Goal: Task Accomplishment & Management: Complete application form

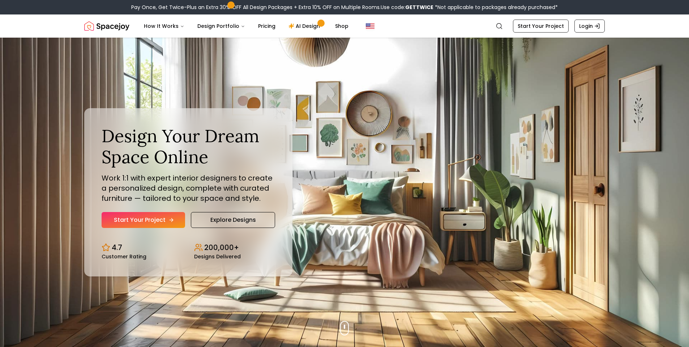
click at [156, 222] on link "Start Your Project" at bounding box center [144, 220] width 84 height 16
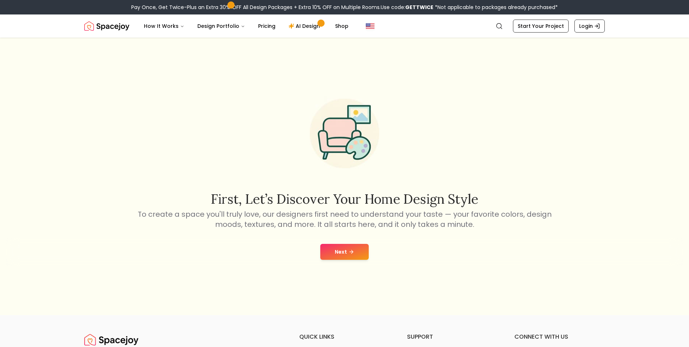
click at [324, 254] on button "Next" at bounding box center [344, 252] width 48 height 16
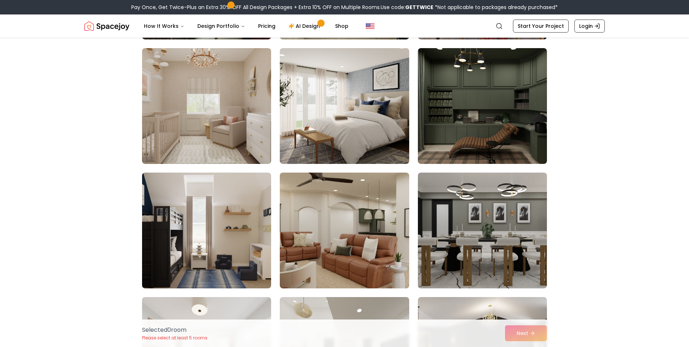
scroll to position [1047, 0]
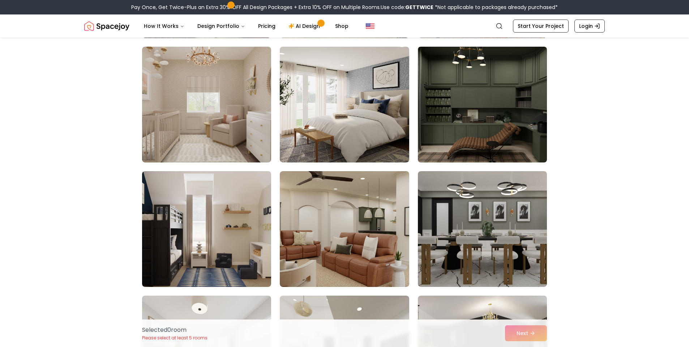
click at [524, 129] on img at bounding box center [483, 105] width 136 height 122
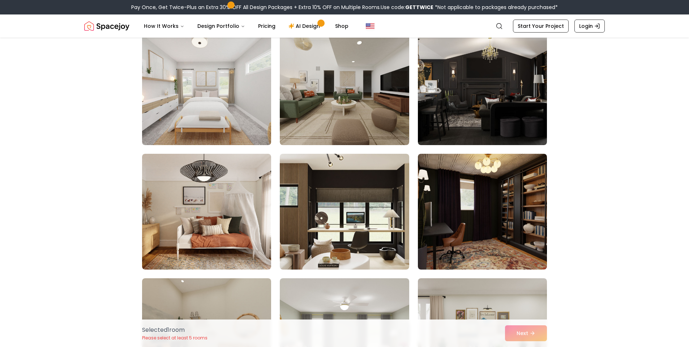
scroll to position [1315, 0]
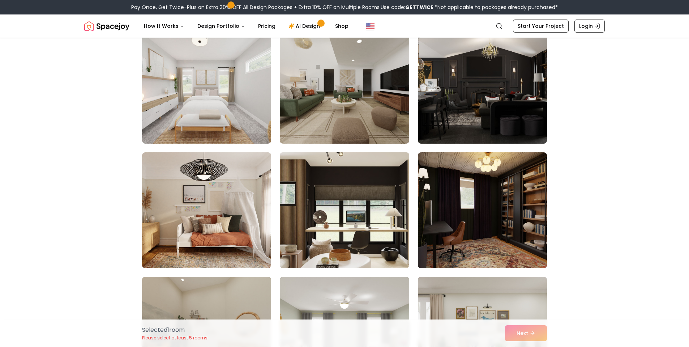
click at [318, 225] on img at bounding box center [345, 210] width 136 height 122
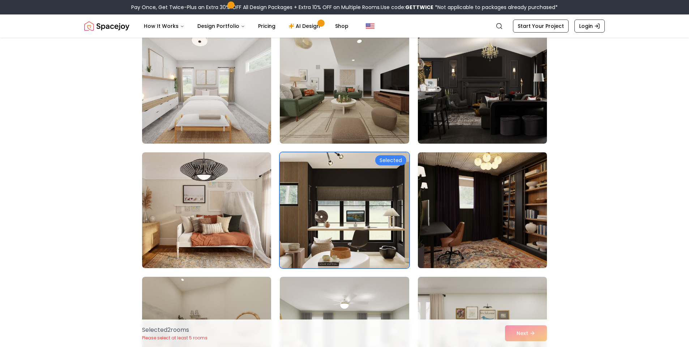
click at [518, 201] on img at bounding box center [483, 210] width 136 height 122
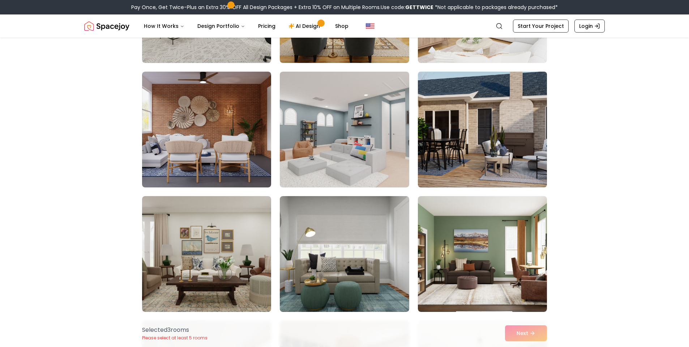
scroll to position [2277, 0]
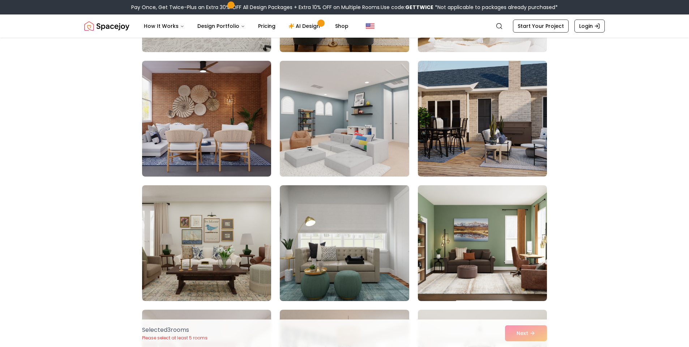
click at [356, 143] on img at bounding box center [345, 119] width 136 height 122
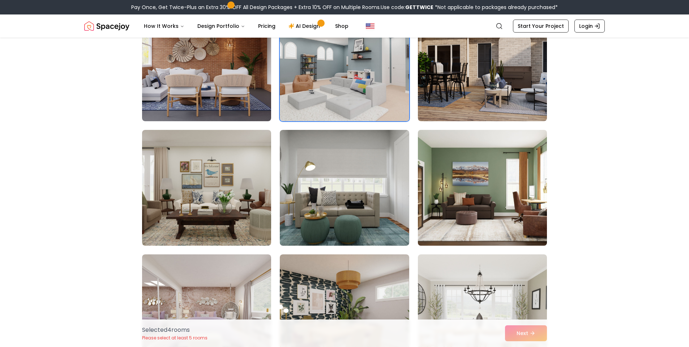
click at [458, 195] on img at bounding box center [483, 188] width 136 height 122
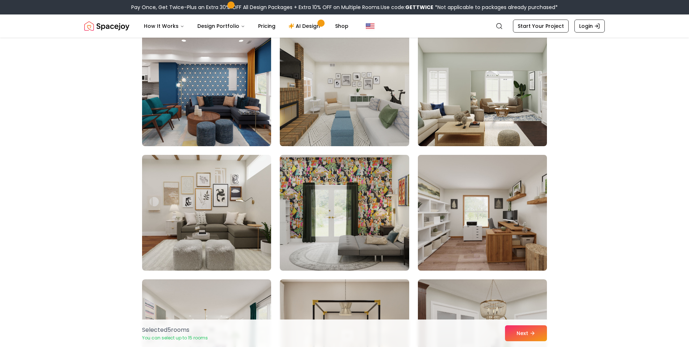
scroll to position [3474, 0]
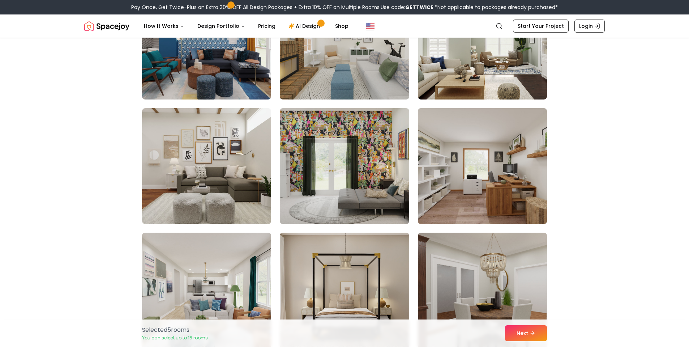
click at [458, 195] on img at bounding box center [483, 166] width 136 height 122
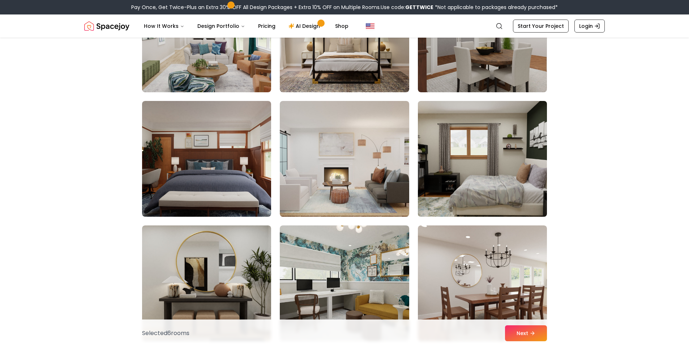
scroll to position [3757, 0]
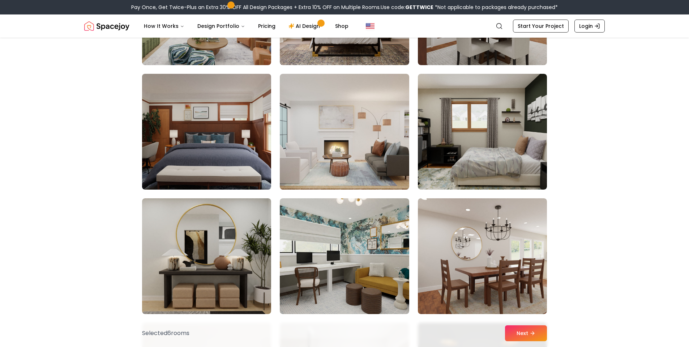
click at [232, 149] on img at bounding box center [207, 132] width 136 height 122
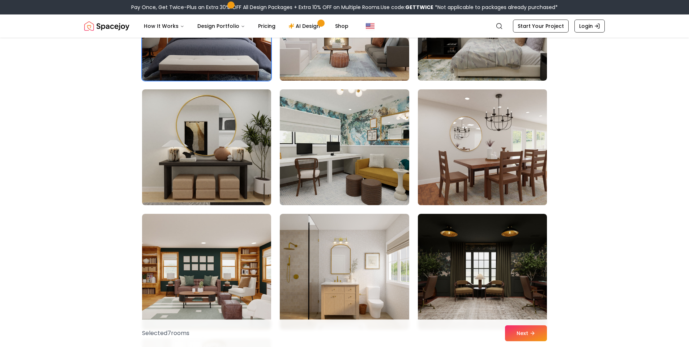
scroll to position [3949, 0]
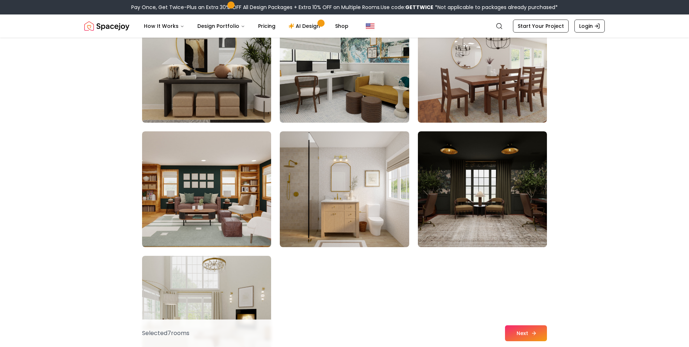
click at [530, 332] on button "Next" at bounding box center [526, 333] width 42 height 16
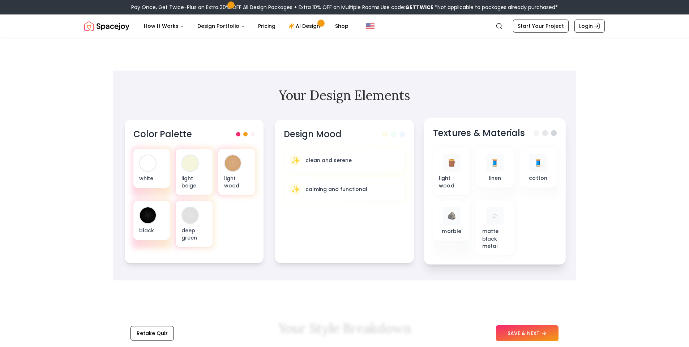
scroll to position [212, 0]
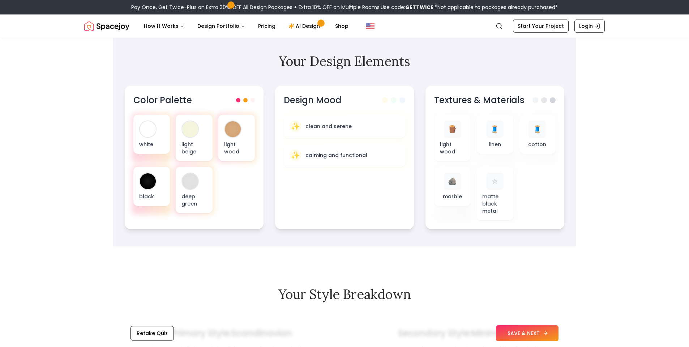
click at [543, 335] on icon at bounding box center [546, 333] width 6 height 6
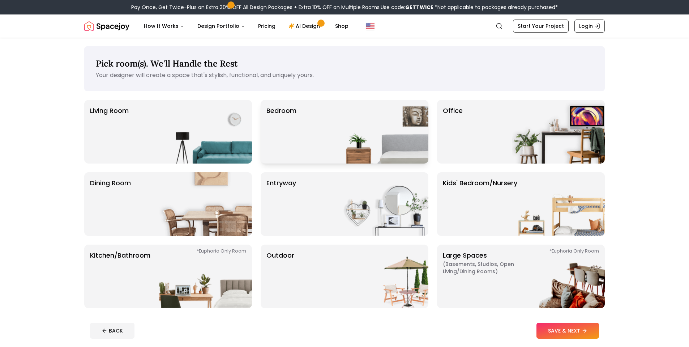
click at [405, 135] on img at bounding box center [382, 132] width 93 height 64
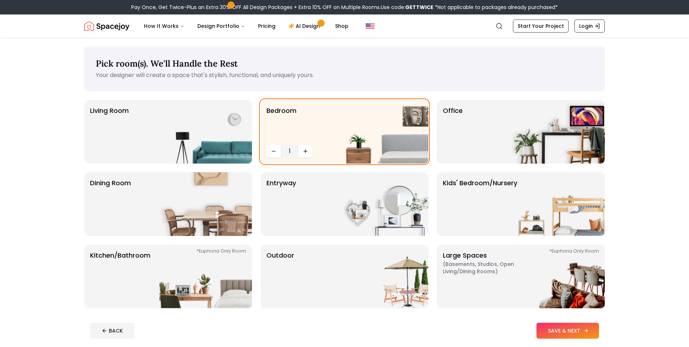
scroll to position [16, 0]
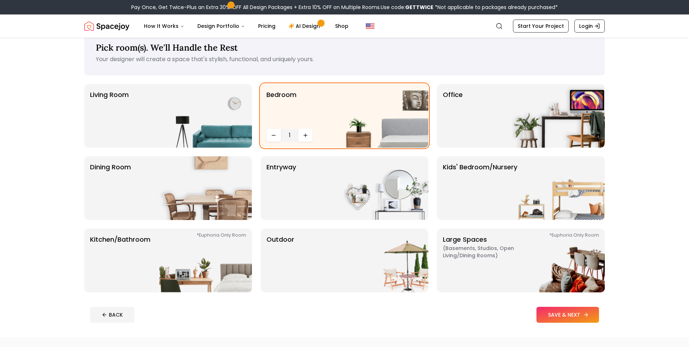
click at [587, 319] on button "SAVE & NEXT" at bounding box center [568, 315] width 63 height 16
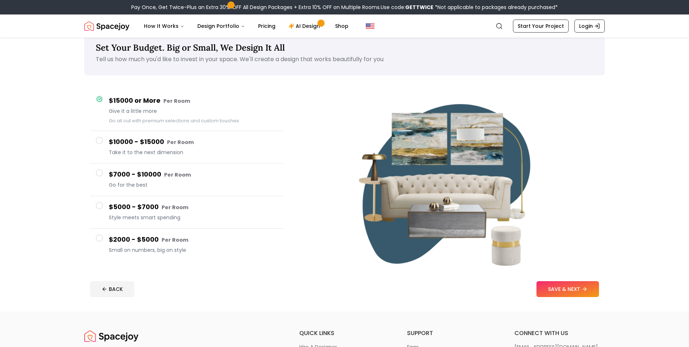
click at [199, 239] on h4 "$2000 - $5000 Per Room" at bounding box center [193, 239] width 169 height 10
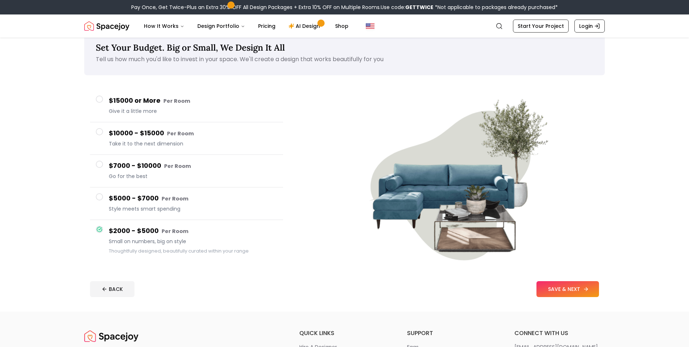
click at [571, 285] on button "SAVE & NEXT" at bounding box center [568, 289] width 63 height 16
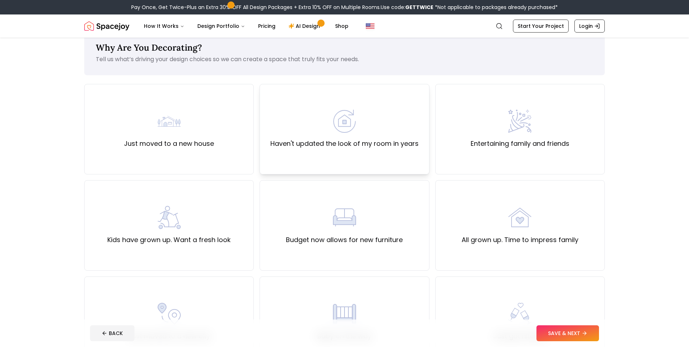
click at [362, 154] on div "Haven't updated the look of my room in years" at bounding box center [345, 129] width 170 height 90
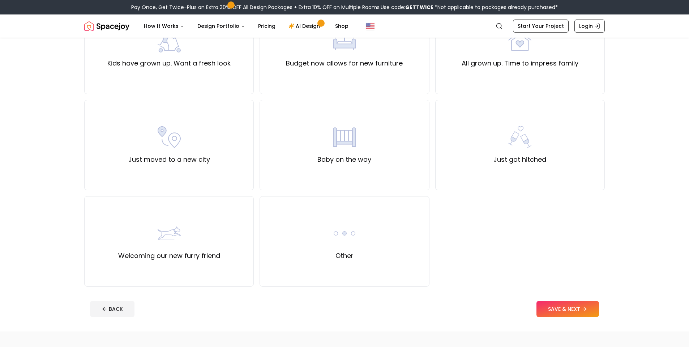
scroll to position [194, 0]
click at [576, 306] on button "SAVE & NEXT" at bounding box center [568, 307] width 63 height 16
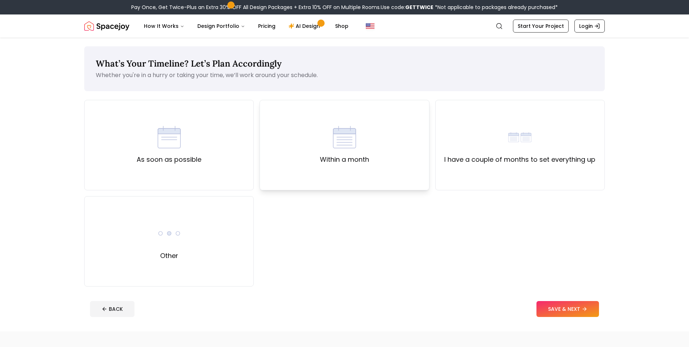
click at [265, 157] on div "Within a month" at bounding box center [345, 145] width 170 height 90
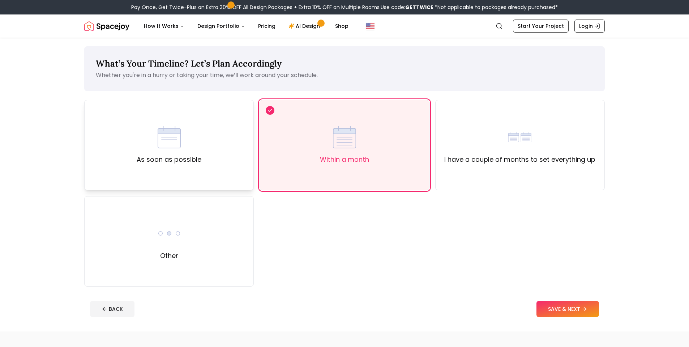
click at [238, 157] on div "As soon as possible" at bounding box center [169, 145] width 170 height 90
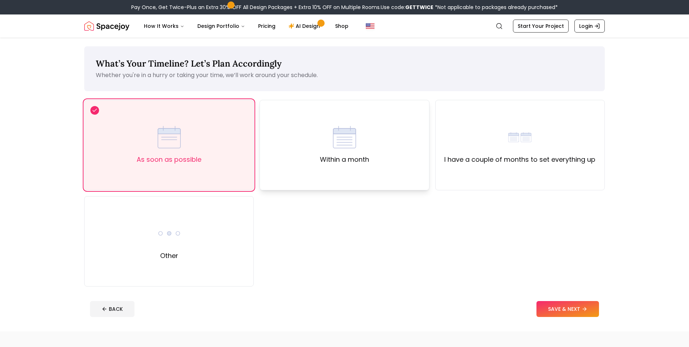
click at [341, 155] on label "Within a month" at bounding box center [344, 159] width 49 height 10
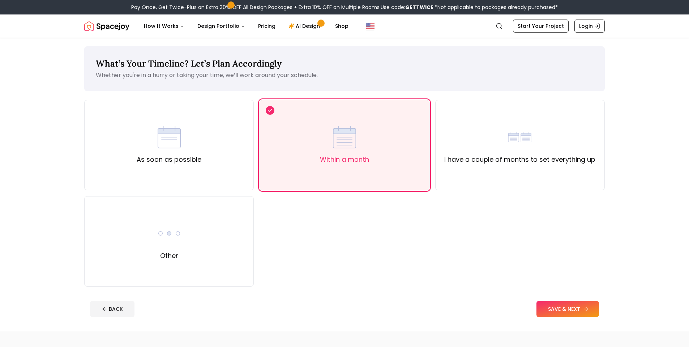
click at [554, 308] on button "SAVE & NEXT" at bounding box center [568, 309] width 63 height 16
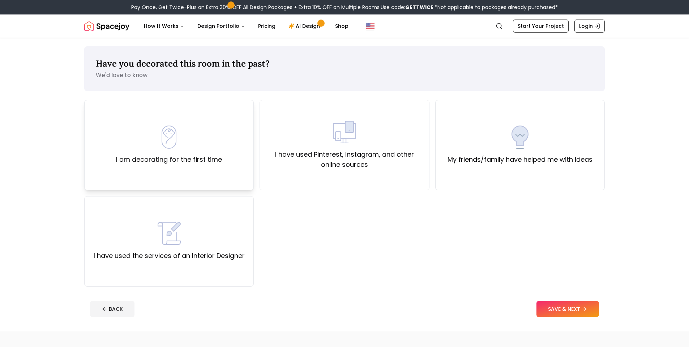
click at [220, 145] on div "I am decorating for the first time" at bounding box center [169, 145] width 106 height 39
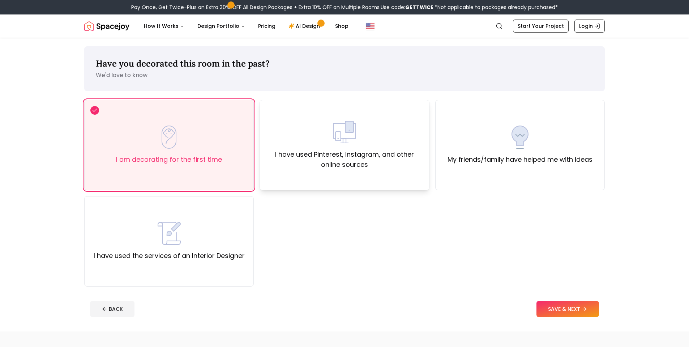
click at [380, 172] on div "I have used Pinterest, Instagram, and other online sources" at bounding box center [345, 145] width 170 height 90
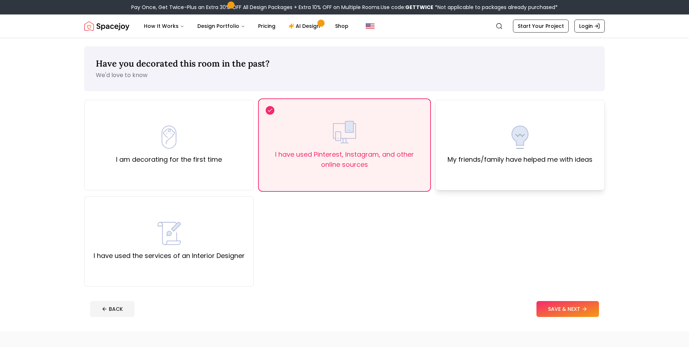
click at [502, 183] on div "My friends/family have helped me with ideas" at bounding box center [520, 145] width 170 height 90
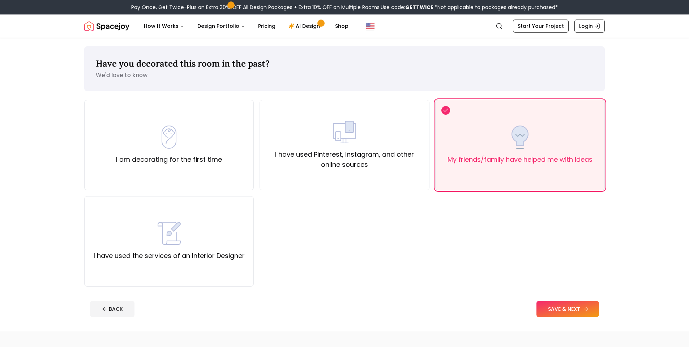
click at [583, 315] on button "SAVE & NEXT" at bounding box center [568, 309] width 63 height 16
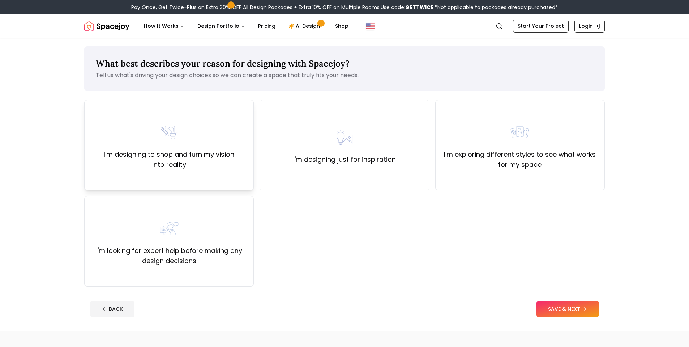
scroll to position [1, 0]
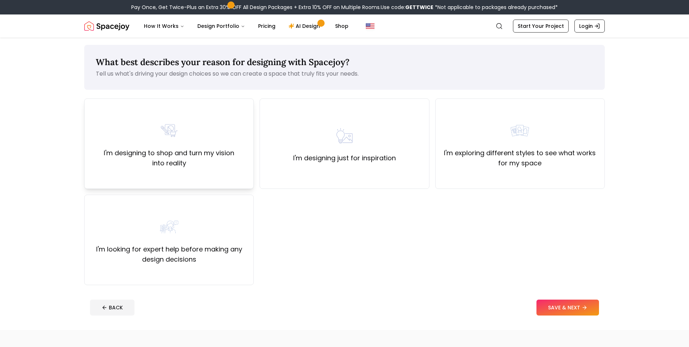
click at [175, 175] on div "I'm designing to shop and turn my vision into reality" at bounding box center [169, 143] width 170 height 90
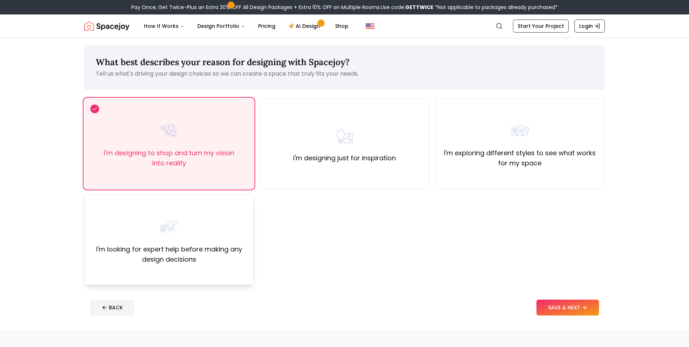
click at [178, 271] on div "I'm looking for expert help before making any design decisions" at bounding box center [169, 240] width 170 height 90
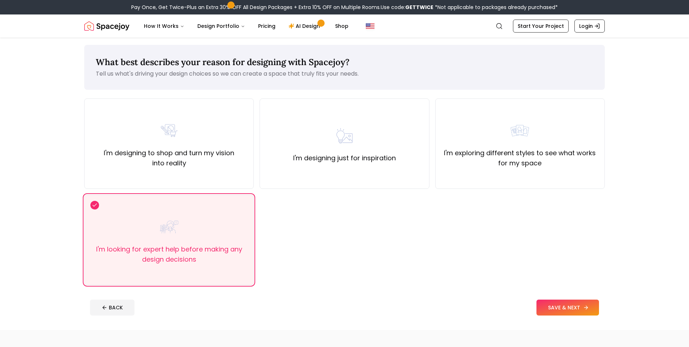
click at [552, 309] on button "SAVE & NEXT" at bounding box center [568, 307] width 63 height 16
